Goal: Entertainment & Leisure: Consume media (video, audio)

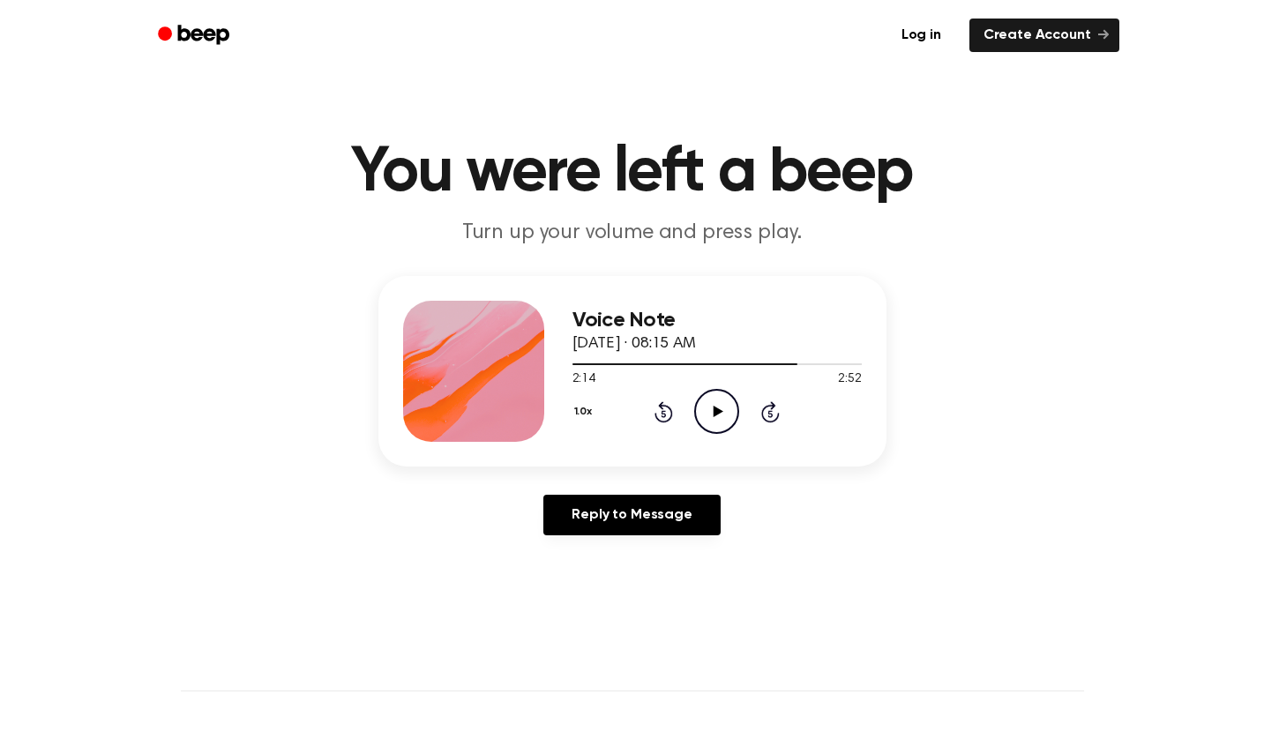
click at [711, 410] on icon "Play Audio" at bounding box center [716, 411] width 45 height 45
click at [601, 365] on div at bounding box center [688, 364] width 231 height 2
drag, startPoint x: 573, startPoint y: 363, endPoint x: 514, endPoint y: 363, distance: 58.2
click at [513, 362] on div "Voice Note [DATE] · 08:15 AM 0:07 2:52 Your browser does not support the [objec…" at bounding box center [632, 371] width 508 height 191
drag, startPoint x: 584, startPoint y: 365, endPoint x: 548, endPoint y: 368, distance: 36.3
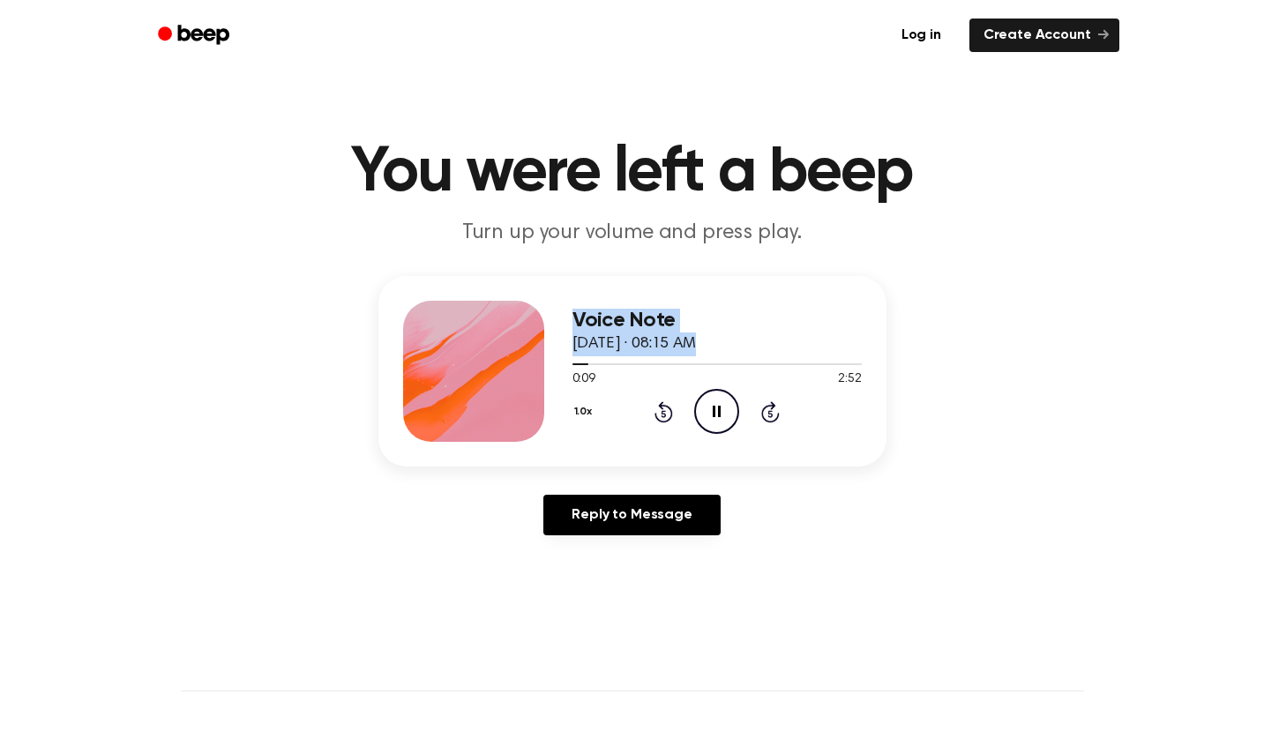
click at [548, 368] on div "Voice Note [DATE] · 08:15 AM 0:09 2:52 Your browser does not support the [objec…" at bounding box center [632, 371] width 508 height 191
click at [657, 414] on icon at bounding box center [664, 411] width 19 height 21
click at [668, 414] on icon "Rewind 5 seconds" at bounding box center [663, 412] width 19 height 23
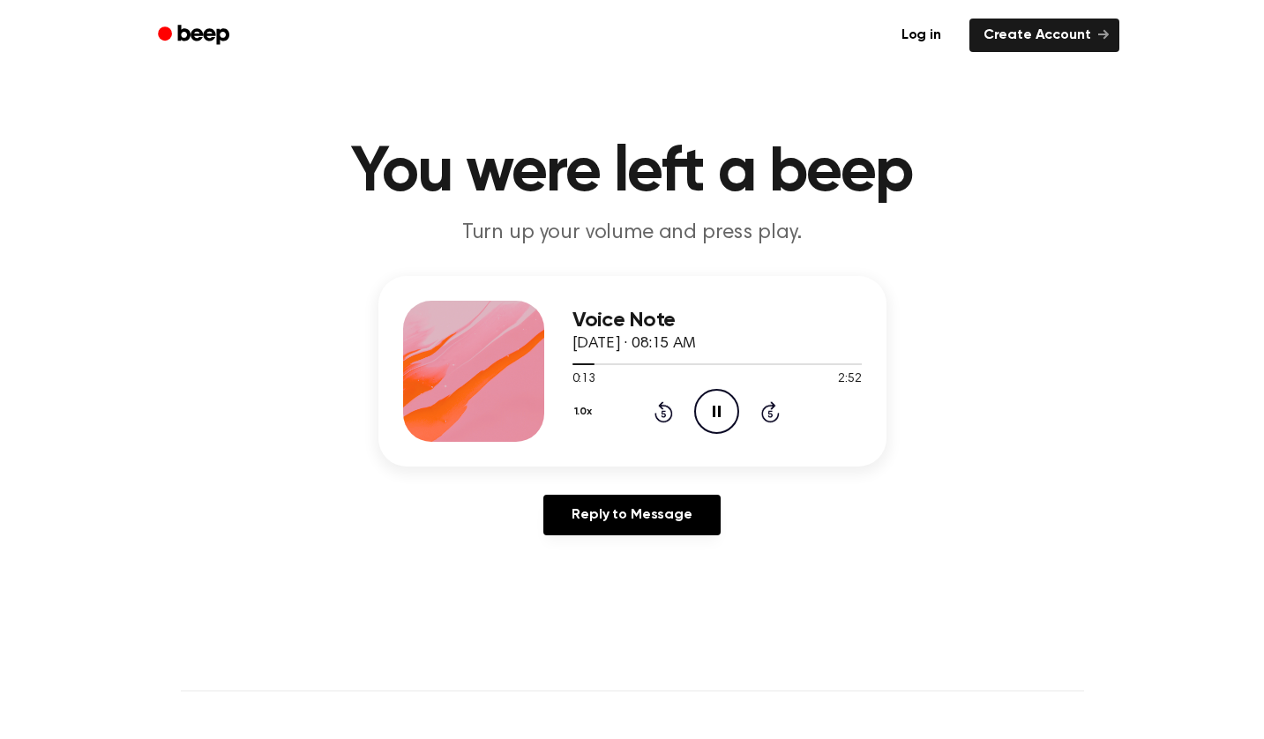
click at [797, 541] on div "Reply to Message" at bounding box center [632, 522] width 508 height 55
click at [667, 415] on icon "Rewind 5 seconds" at bounding box center [663, 412] width 19 height 23
drag, startPoint x: 753, startPoint y: 361, endPoint x: 556, endPoint y: 372, distance: 198.0
click at [556, 372] on div "Voice Note [DATE] · 08:15 AM 1:56 2:52 Your browser does not support the [objec…" at bounding box center [632, 371] width 508 height 191
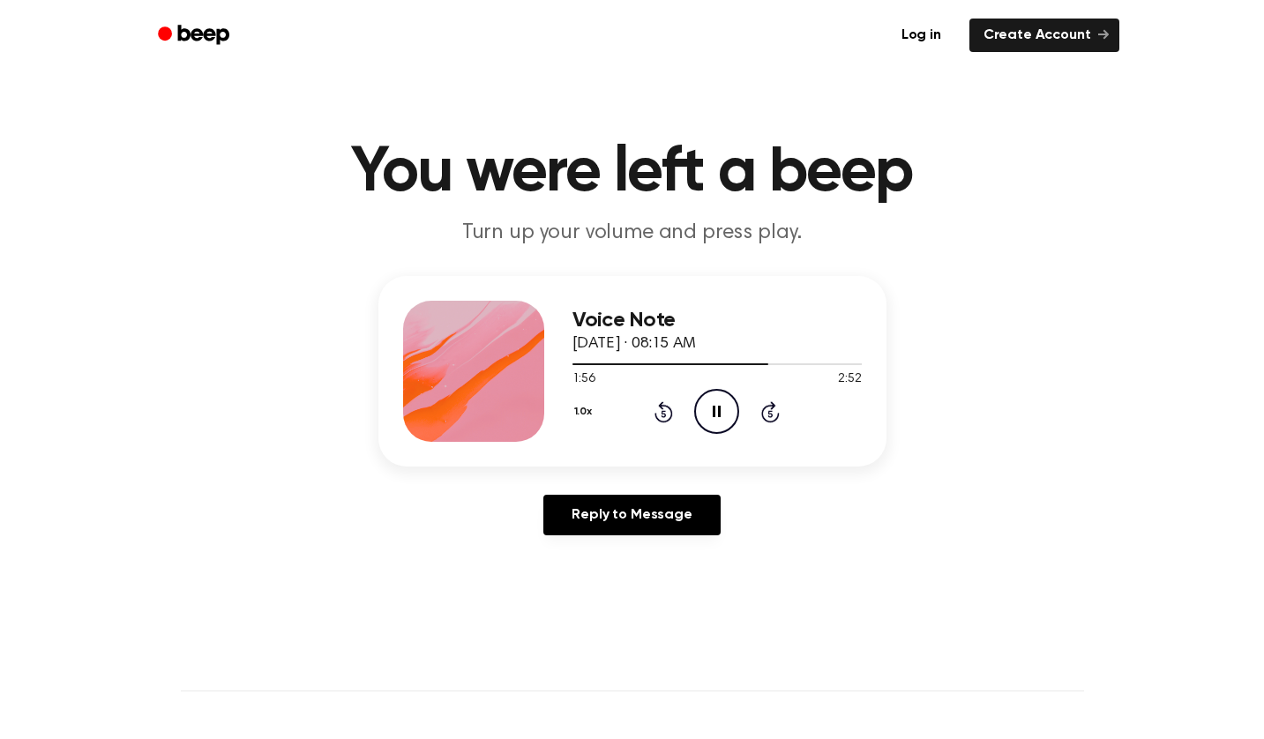
click at [574, 374] on span "1:56" at bounding box center [584, 380] width 23 height 19
click at [573, 365] on div at bounding box center [672, 364] width 198 height 2
click at [661, 417] on icon "Rewind 5 seconds" at bounding box center [663, 412] width 19 height 23
click at [697, 416] on icon "Pause Audio" at bounding box center [716, 411] width 45 height 45
click at [659, 408] on icon "Rewind 5 seconds" at bounding box center [663, 412] width 19 height 23
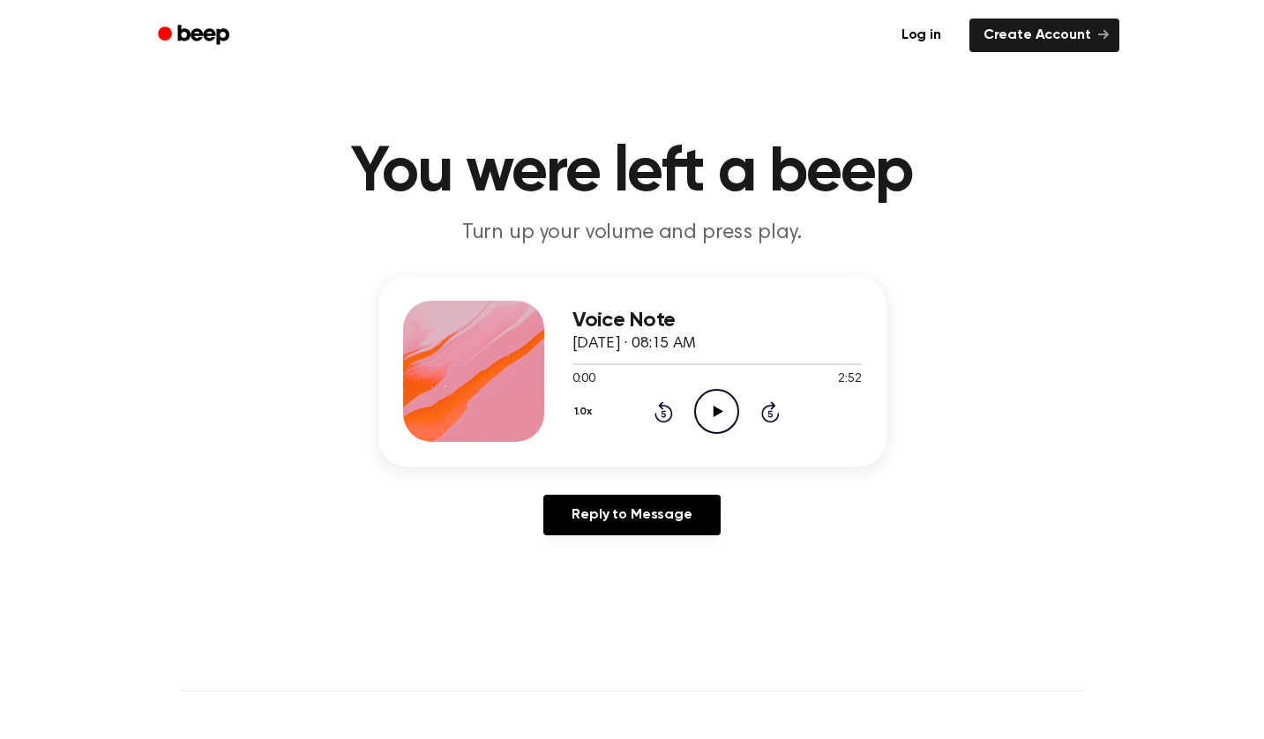
click at [702, 416] on icon "Play Audio" at bounding box center [716, 411] width 45 height 45
click at [710, 416] on icon "Pause Audio" at bounding box center [716, 411] width 45 height 45
click at [715, 361] on div at bounding box center [717, 363] width 289 height 14
